Goal: Task Accomplishment & Management: Use online tool/utility

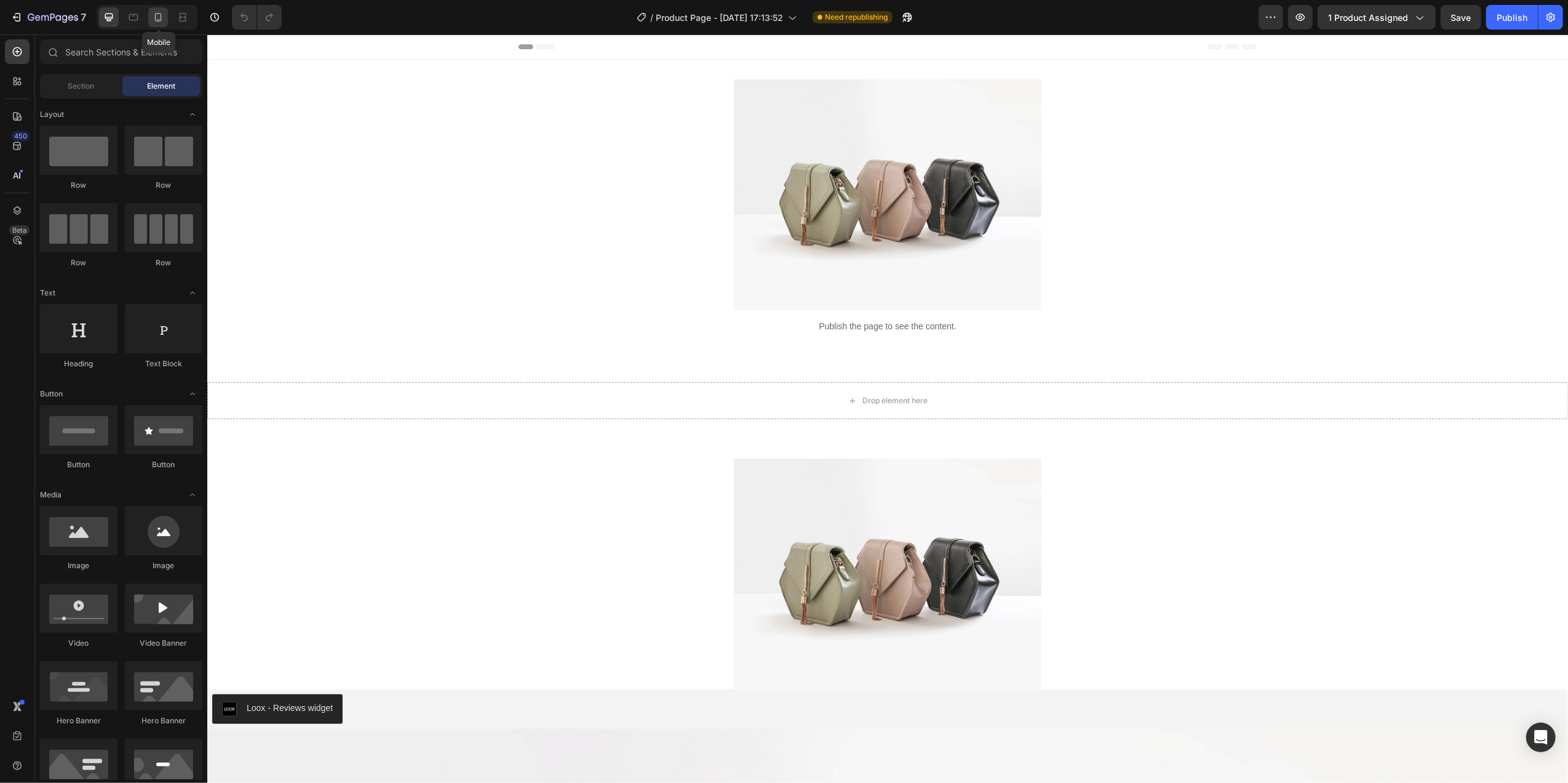
click at [162, 17] on icon at bounding box center [158, 17] width 12 height 12
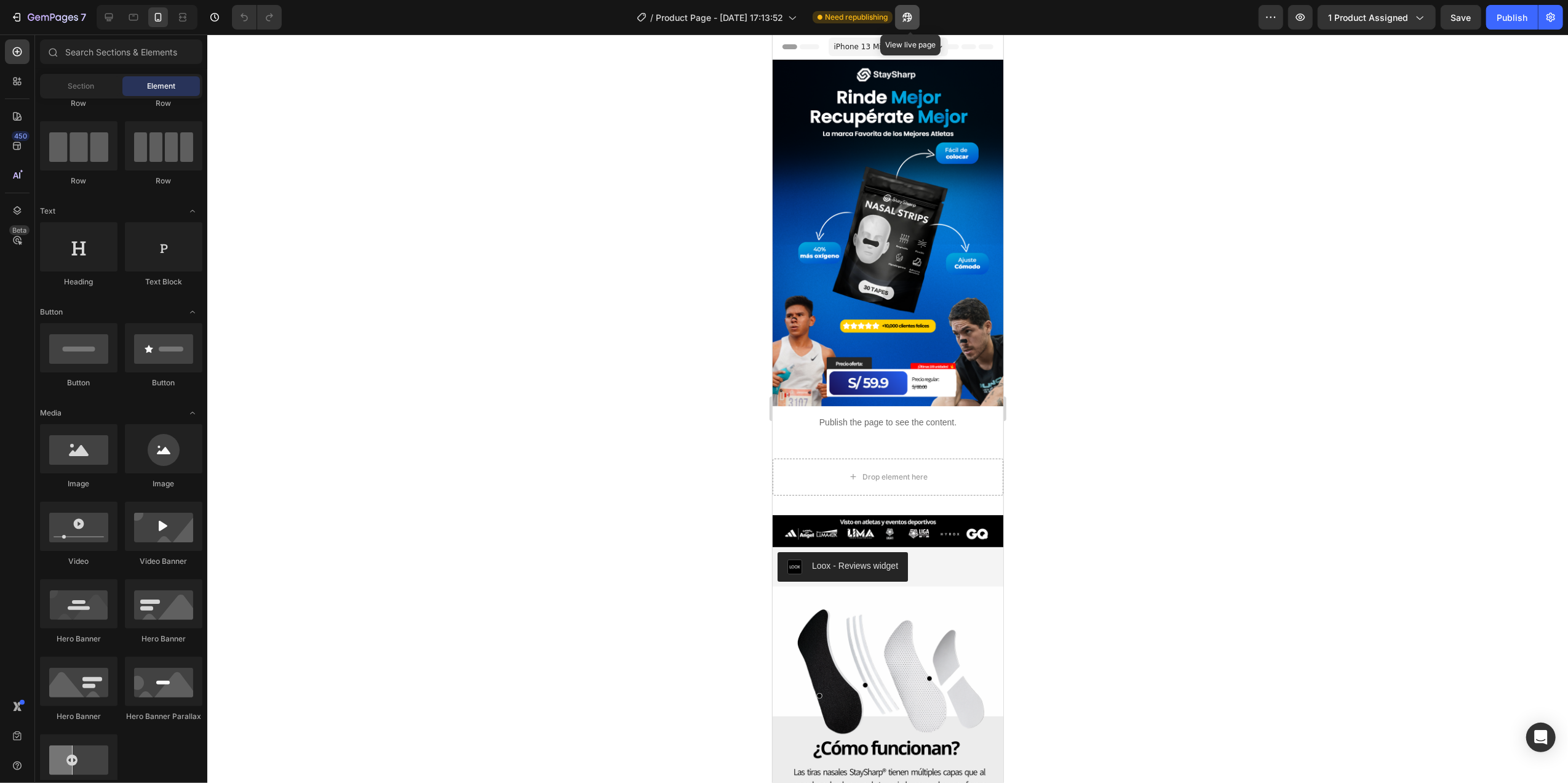
click at [914, 14] on icon "button" at bounding box center [907, 17] width 12 height 12
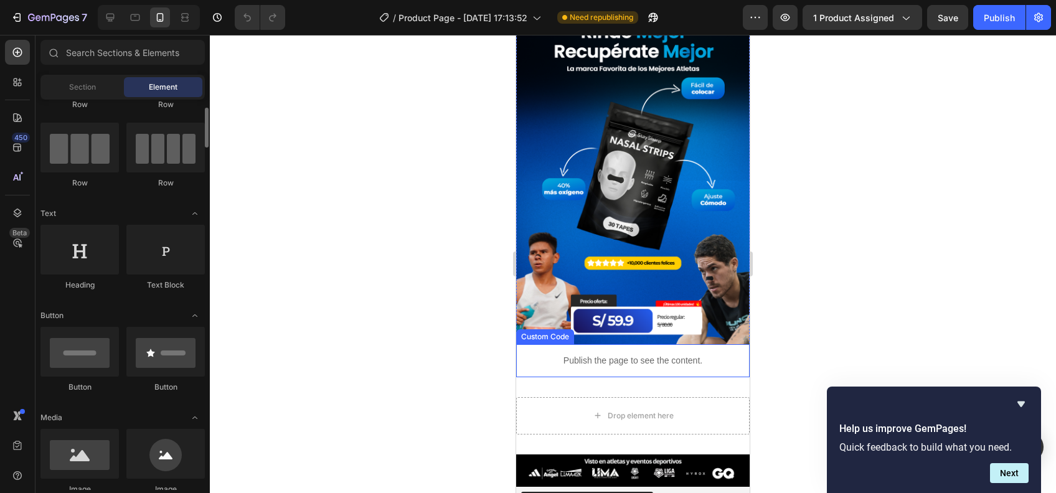
scroll to position [83, 0]
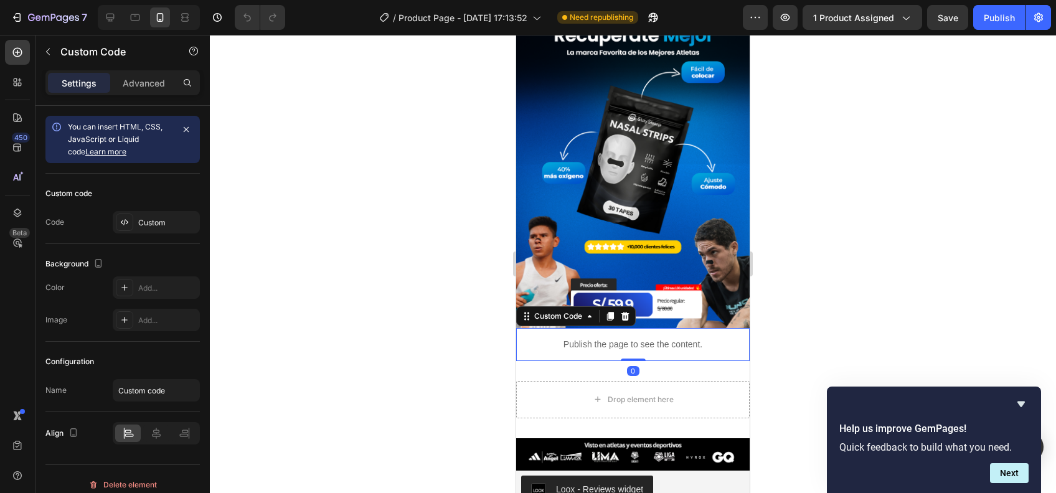
click at [572, 338] on p "Publish the page to see the content." at bounding box center [633, 344] width 234 height 13
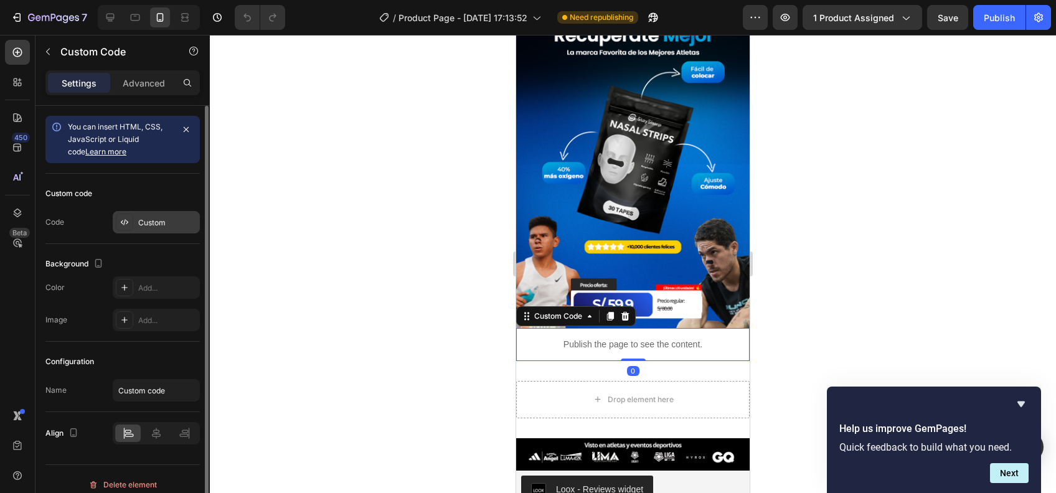
click at [152, 212] on div "Custom" at bounding box center [156, 222] width 87 height 22
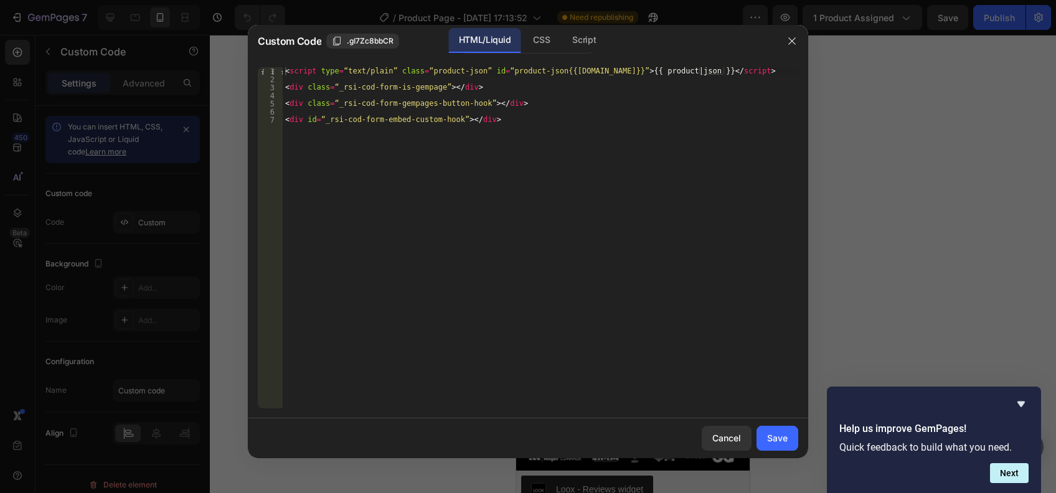
click at [862, 85] on div at bounding box center [528, 246] width 1056 height 493
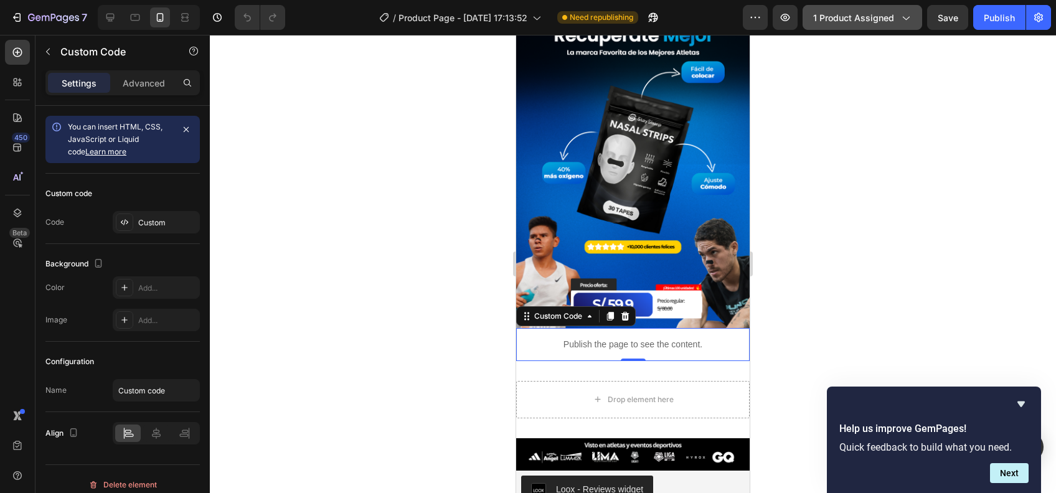
click at [869, 15] on span "1 product assigned" at bounding box center [853, 17] width 81 height 13
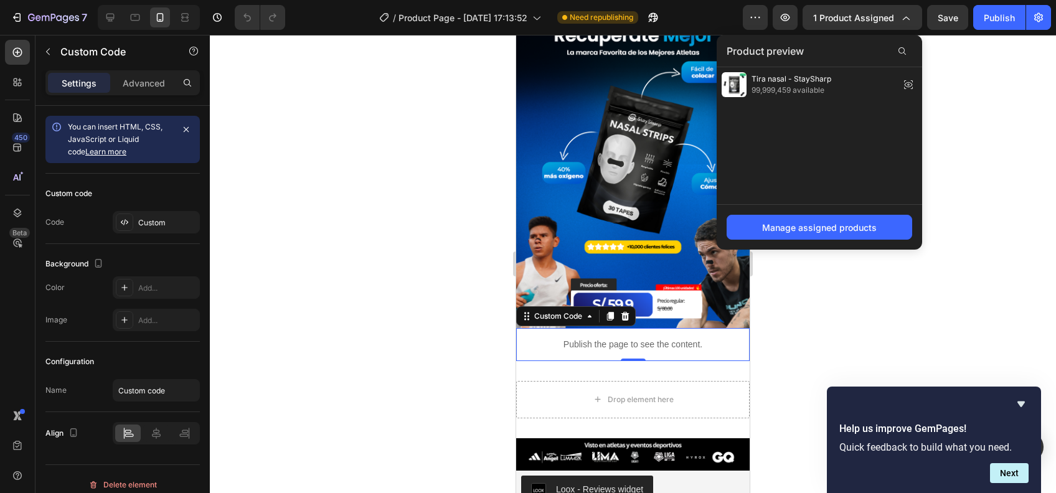
click at [1020, 98] on div at bounding box center [633, 264] width 846 height 458
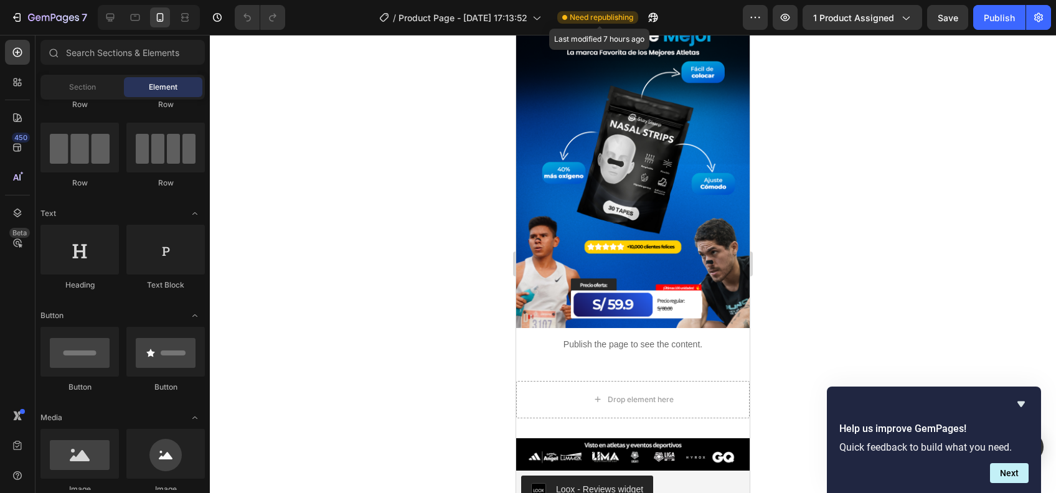
click at [618, 19] on span "Need republishing" at bounding box center [602, 17] width 64 height 11
drag, startPoint x: 663, startPoint y: 13, endPoint x: 840, endPoint y: 59, distance: 183.2
click at [835, 0] on div "7 / Product Page - [DATE] 17:13:52 Need republishing Preview 1 product assigned…" at bounding box center [528, 0] width 1056 height 0
click at [1008, 17] on div "Publish" at bounding box center [999, 17] width 31 height 13
click at [965, 303] on div at bounding box center [633, 264] width 846 height 458
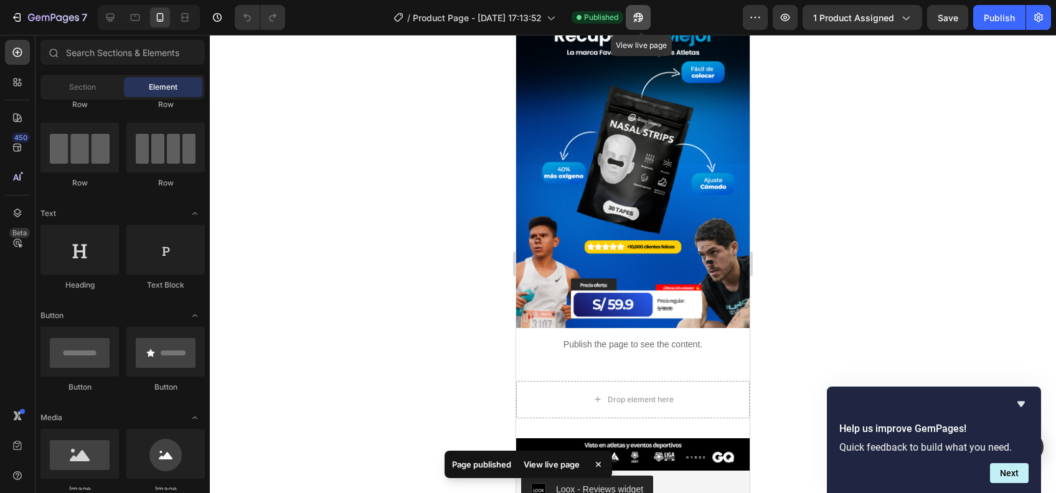
click at [633, 15] on button "button" at bounding box center [638, 17] width 25 height 25
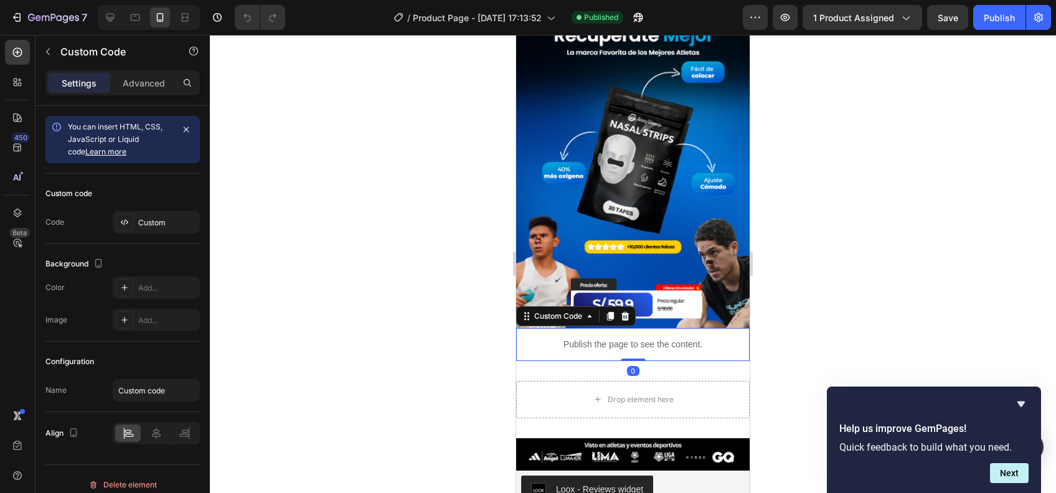
click at [565, 338] on p "Publish the page to see the content." at bounding box center [633, 344] width 234 height 13
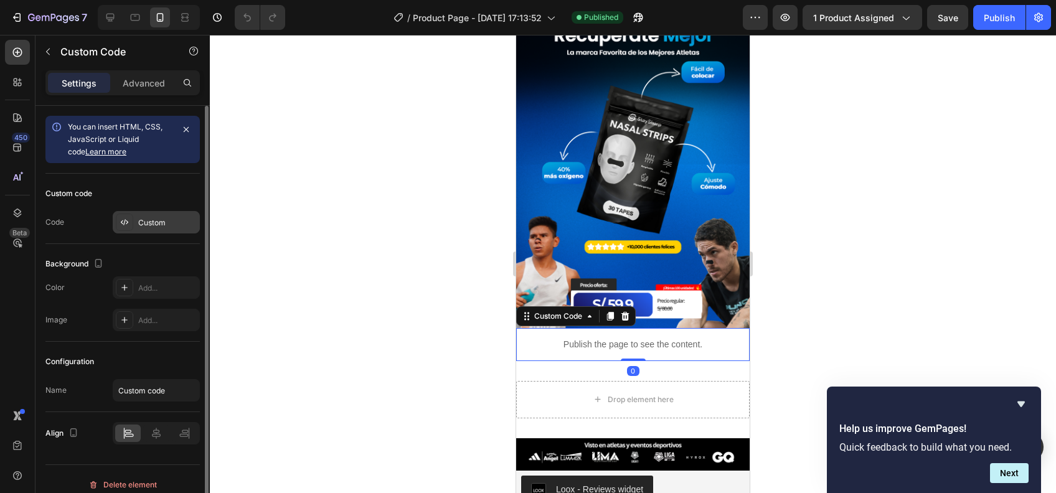
click at [126, 224] on icon at bounding box center [127, 222] width 2 height 4
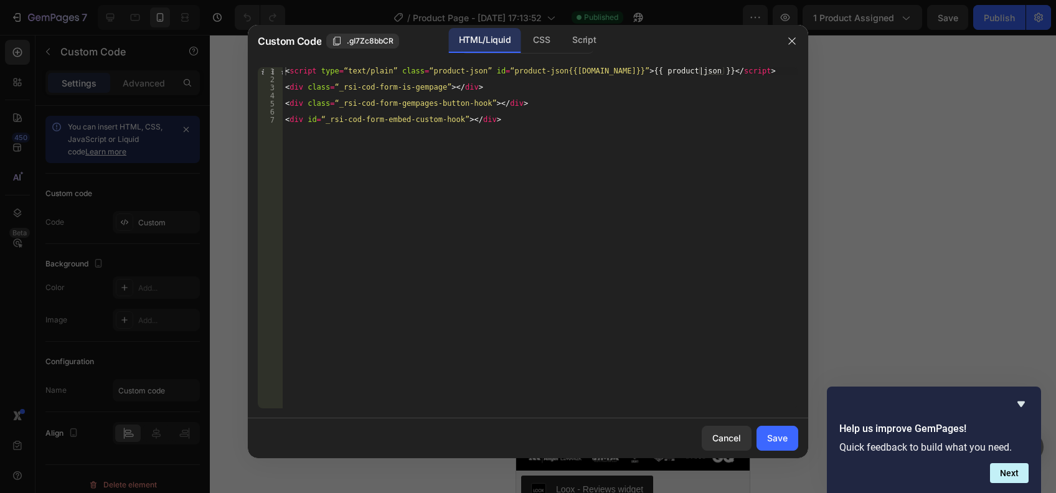
click at [521, 120] on div "< script type = “text/plain” class = “product-json” id = “product-json{{[DOMAIN…" at bounding box center [541, 245] width 516 height 357
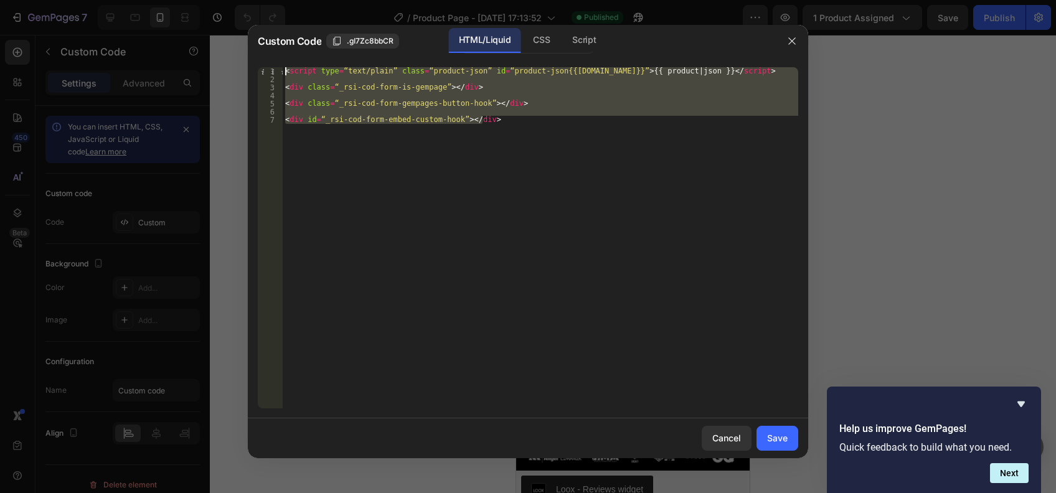
drag, startPoint x: 520, startPoint y: 117, endPoint x: 186, endPoint y: 17, distance: 348.4
click at [186, 17] on div "Custom Code .gI7Zc8bbCR HTML/Liquid CSS Script <div id=“_rsi-cod-form-embed-cus…" at bounding box center [528, 246] width 1056 height 493
paste textarea "div id=“_rsi-cod-form-embed-custom-hook”></div>"
type textarea "<div id=“_rsi-cod-form-embed-custom-hook”></div>"
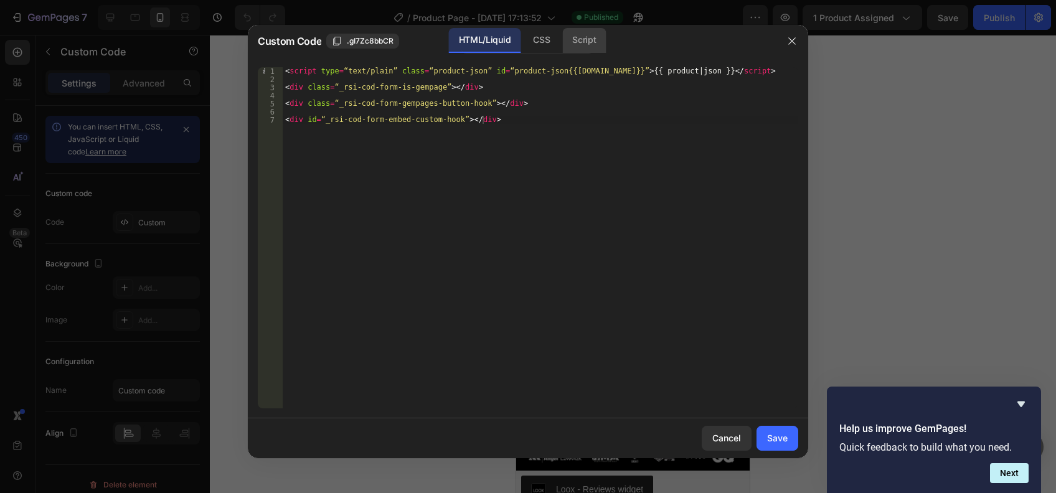
click at [584, 40] on div "Script" at bounding box center [584, 40] width 44 height 25
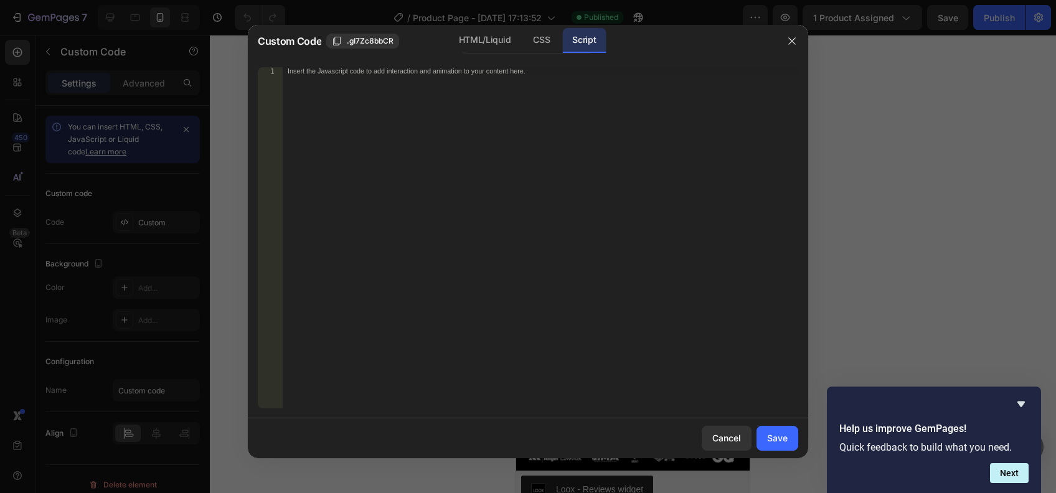
click at [501, 85] on div "Insert the Javascript code to add interaction and animation to your content her…" at bounding box center [541, 245] width 516 height 357
paste textarea "<div id=“_rsi-cod-form-embed-custom-hook”></div>"
type textarea "<div id=“_rsi-cod-form-embed-custom-hook”></div>"
click at [501, 38] on div "HTML/Liquid" at bounding box center [485, 40] width 72 height 25
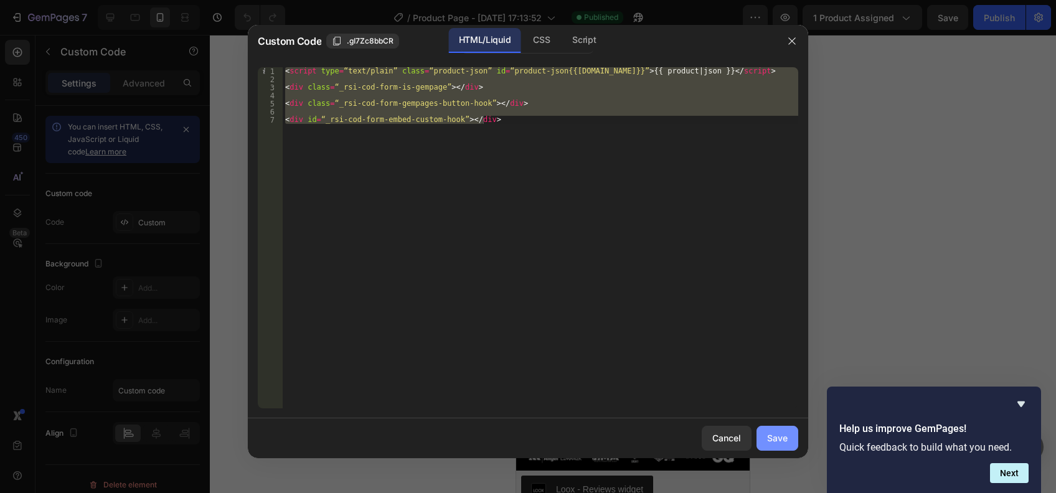
click at [787, 437] on div "Save" at bounding box center [777, 438] width 21 height 13
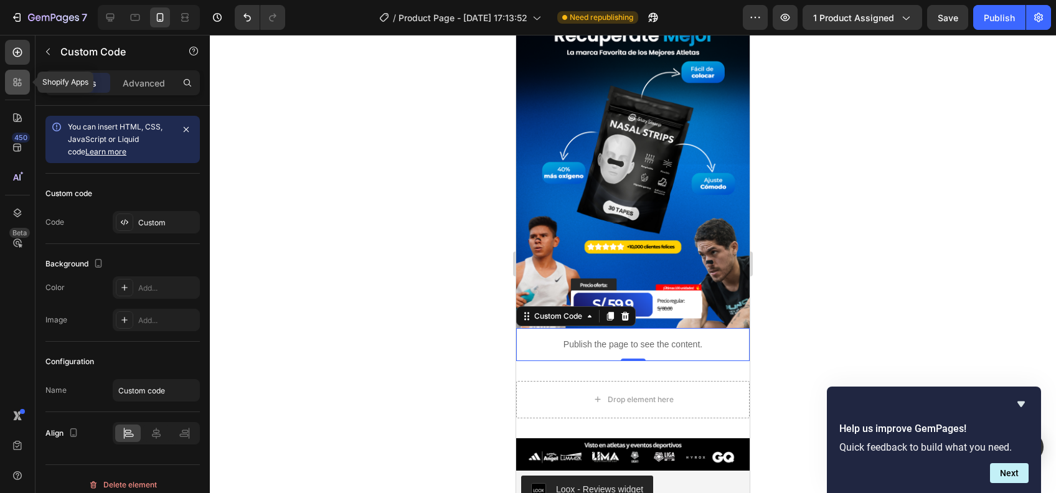
click at [16, 84] on icon at bounding box center [16, 85] width 4 height 4
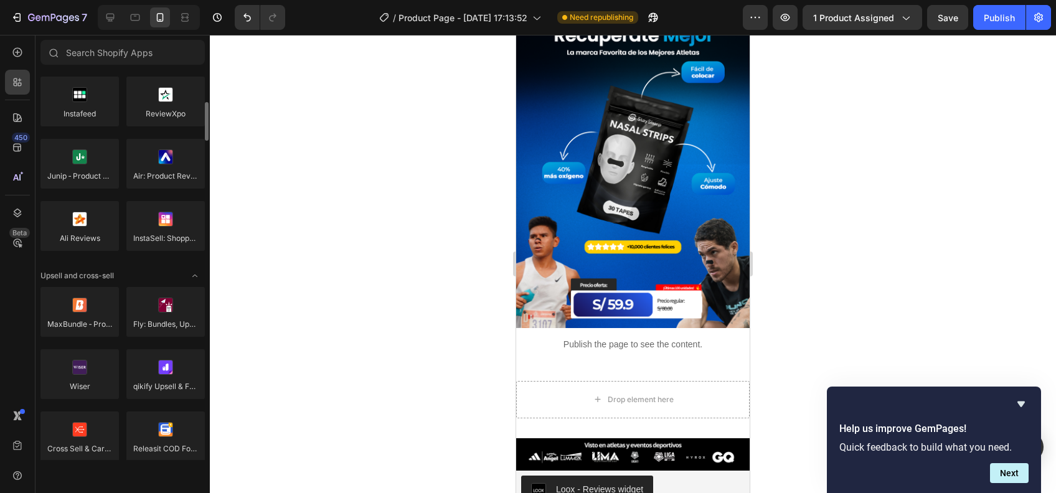
scroll to position [581, 0]
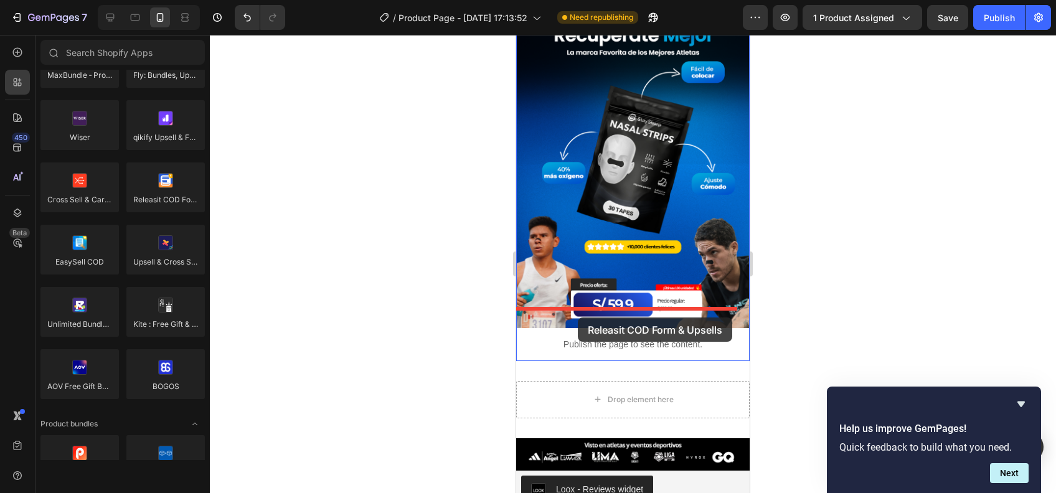
drag, startPoint x: 676, startPoint y: 227, endPoint x: 578, endPoint y: 318, distance: 134.0
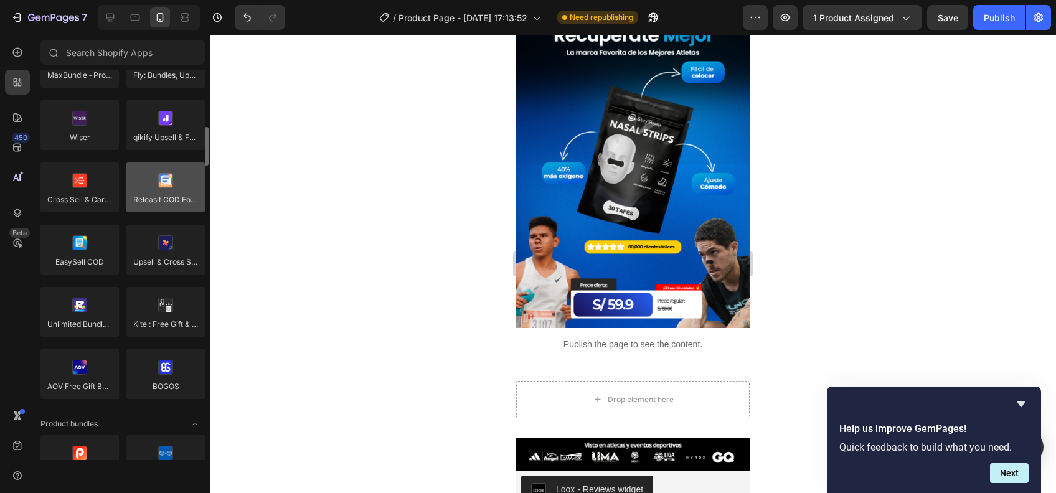
click at [168, 188] on div at bounding box center [165, 188] width 78 height 50
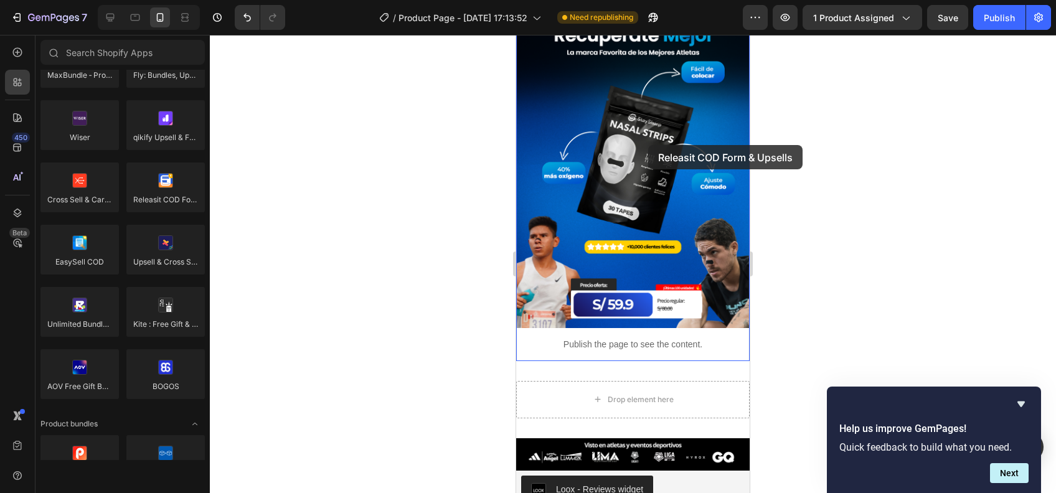
drag, startPoint x: 684, startPoint y: 223, endPoint x: 642, endPoint y: 135, distance: 98.1
